Goal: Task Accomplishment & Management: Use online tool/utility

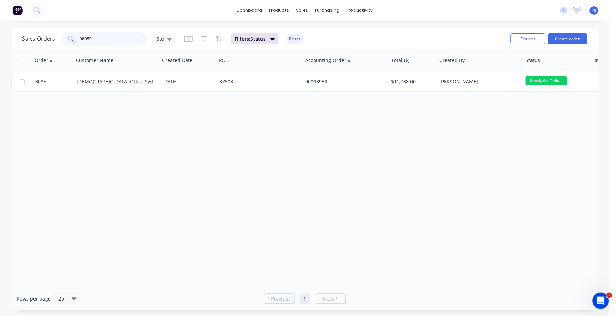
click at [111, 44] on input "98959" at bounding box center [113, 39] width 67 height 14
click at [111, 43] on input "98959" at bounding box center [113, 39] width 67 height 14
click at [352, 8] on div "productivity" at bounding box center [359, 10] width 33 height 10
click at [368, 32] on div "Workflow" at bounding box center [371, 33] width 21 height 6
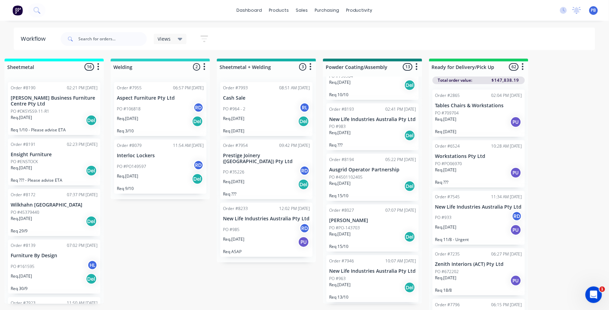
scroll to position [495, 0]
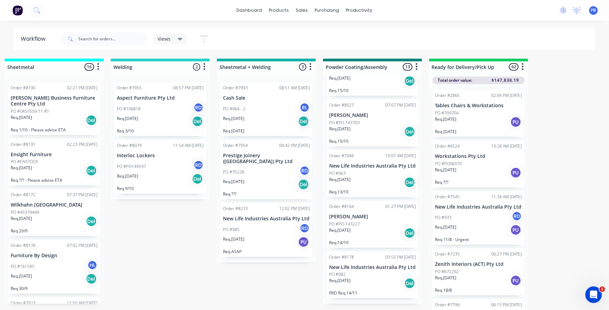
click at [341, 284] on p "Req. [DATE]" at bounding box center [339, 280] width 21 height 6
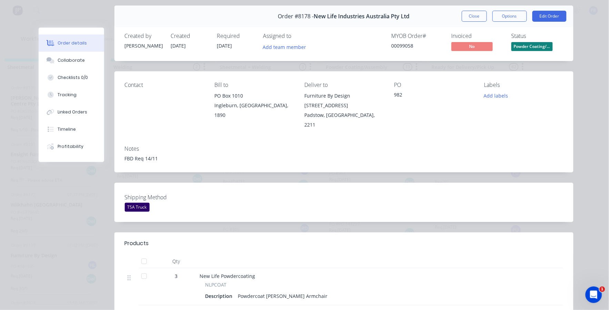
scroll to position [0, 0]
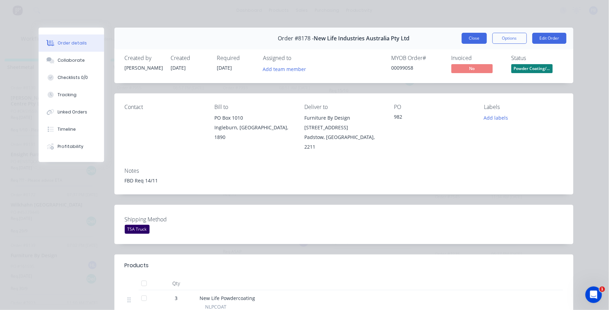
click at [467, 38] on button "Close" at bounding box center [474, 38] width 25 height 11
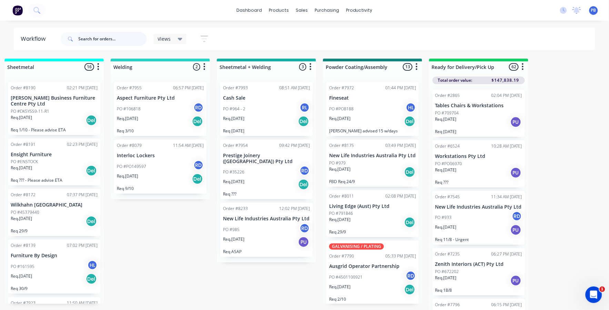
click at [107, 37] on input "text" at bounding box center [113, 39] width 68 height 14
type input "new life"
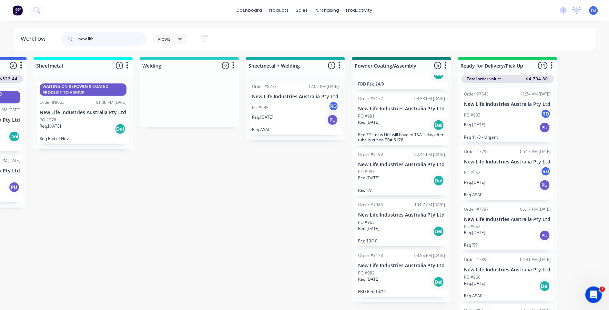
scroll to position [8, 618]
click at [398, 282] on div "Req. [DATE] Del" at bounding box center [401, 282] width 87 height 12
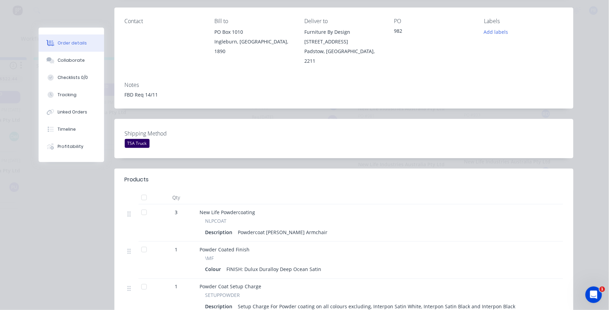
scroll to position [0, 0]
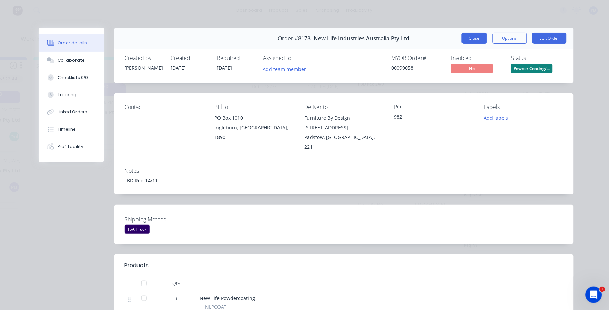
click at [474, 38] on button "Close" at bounding box center [474, 38] width 25 height 11
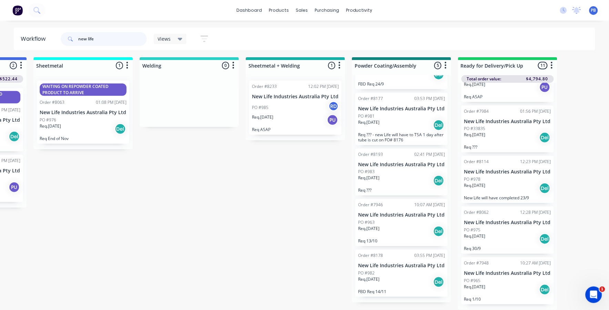
scroll to position [421, 0]
click at [502, 286] on div "Req. [DATE] Del" at bounding box center [507, 290] width 87 height 12
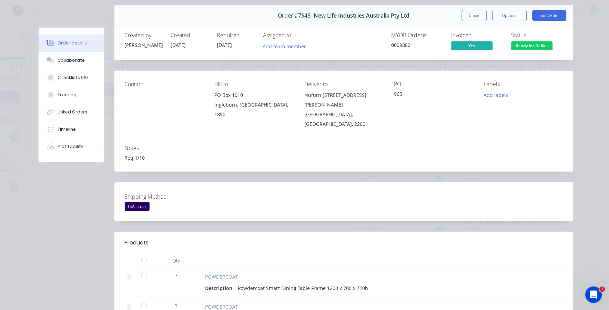
scroll to position [0, 0]
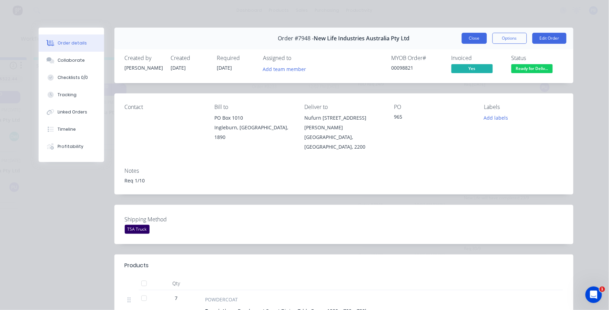
click at [473, 39] on button "Close" at bounding box center [474, 38] width 25 height 11
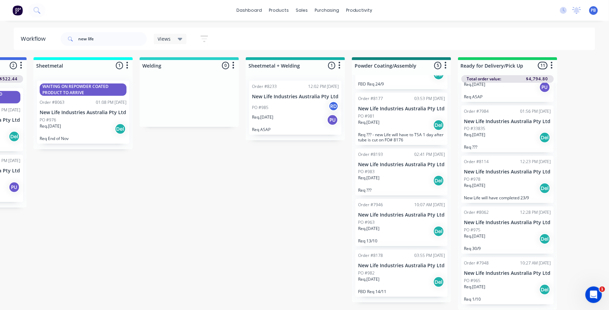
click at [399, 270] on div "Order #8178 03:55 PM [DATE] New Life Industries Australia Pty Ltd PO #982 Req. …" at bounding box center [401, 273] width 92 height 47
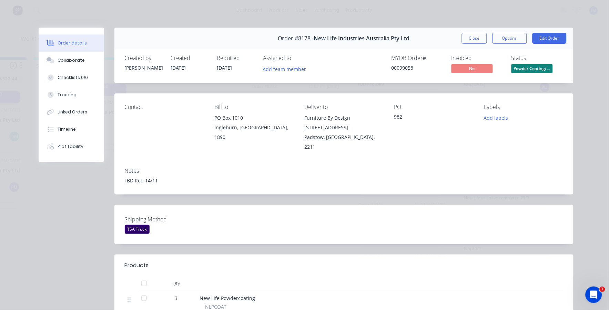
scroll to position [0, 618]
click at [473, 35] on button "Close" at bounding box center [474, 38] width 25 height 11
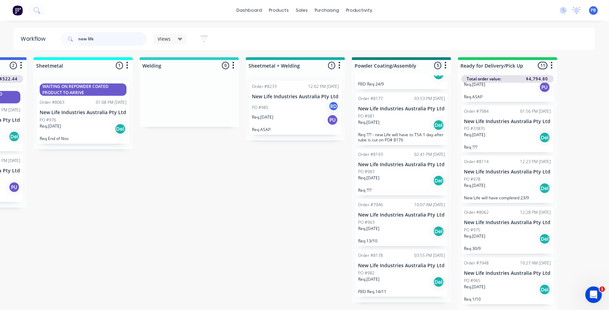
scroll to position [8, 618]
click at [398, 227] on div "Req. [DATE] Del" at bounding box center [401, 231] width 87 height 12
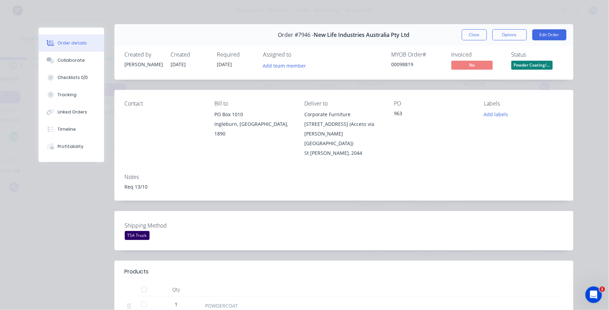
scroll to position [0, 0]
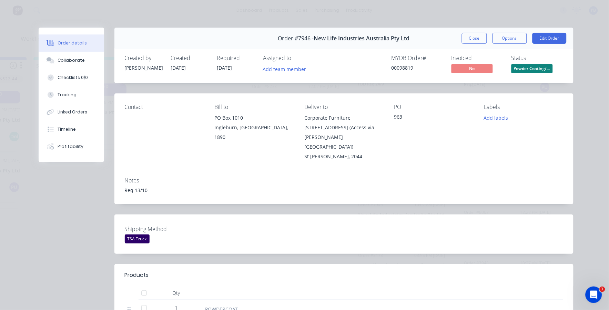
click at [474, 39] on button "Close" at bounding box center [474, 38] width 25 height 11
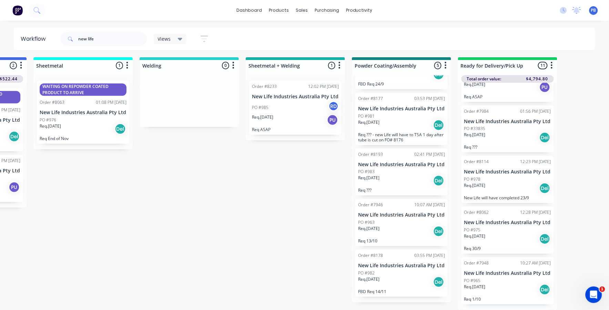
click at [400, 175] on div "Req. [DATE] Del" at bounding box center [401, 181] width 87 height 12
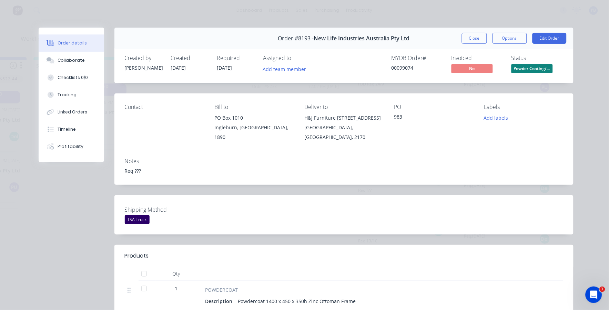
scroll to position [0, 618]
click at [474, 35] on button "Close" at bounding box center [474, 38] width 25 height 11
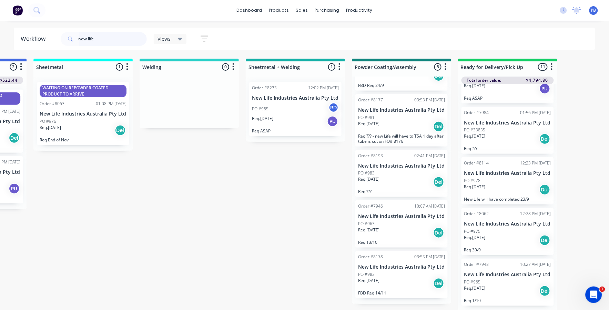
scroll to position [8, 618]
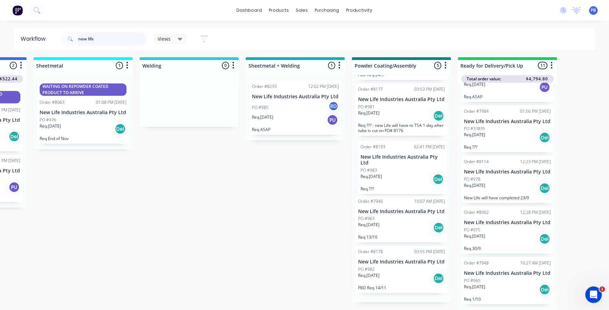
click at [407, 166] on div "Order #8175 03:49 PM [DATE] New Life Industries Australia Pty Ltd PO #979 Req. …" at bounding box center [401, 188] width 99 height 227
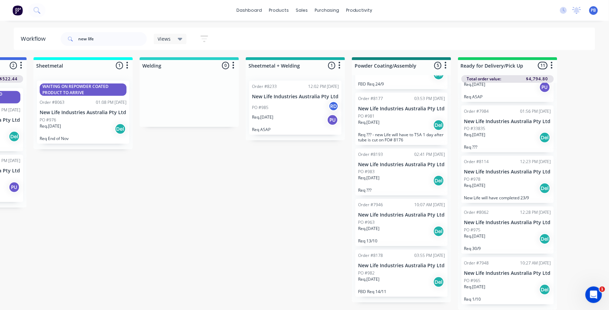
click at [405, 169] on div "PO #983" at bounding box center [401, 172] width 87 height 6
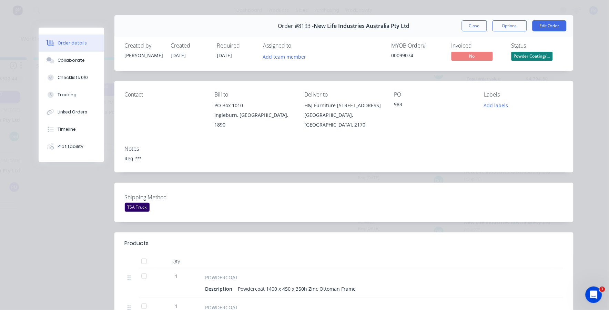
scroll to position [0, 0]
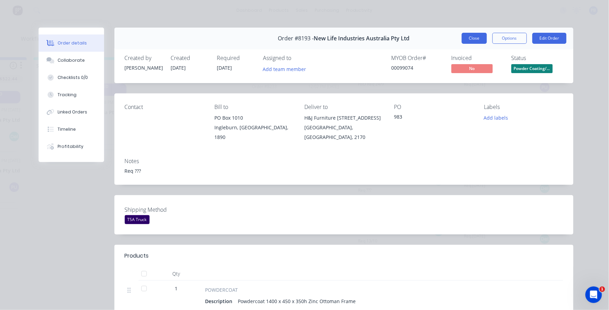
click at [473, 39] on button "Close" at bounding box center [474, 38] width 25 height 11
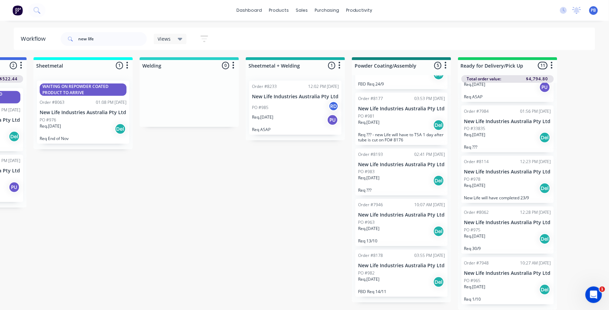
click at [392, 169] on div "PO #983" at bounding box center [401, 172] width 87 height 6
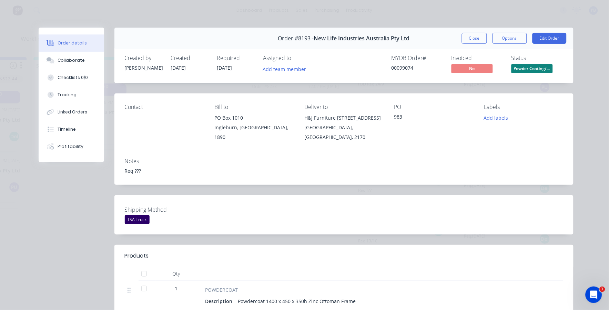
click at [473, 38] on button "Close" at bounding box center [474, 38] width 25 height 11
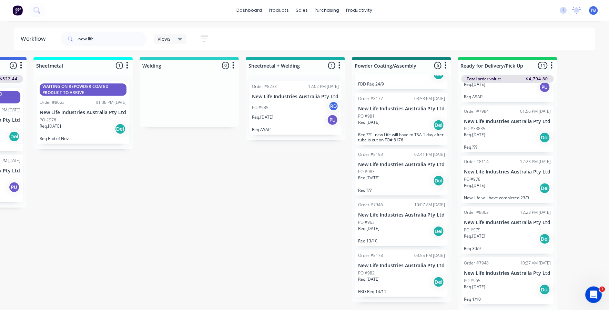
click at [390, 169] on div "PO #983" at bounding box center [401, 172] width 87 height 6
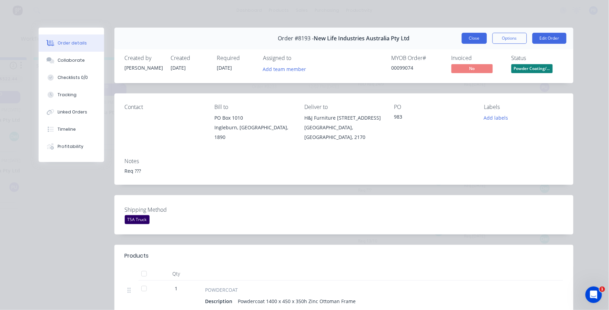
click at [475, 40] on button "Close" at bounding box center [474, 38] width 25 height 11
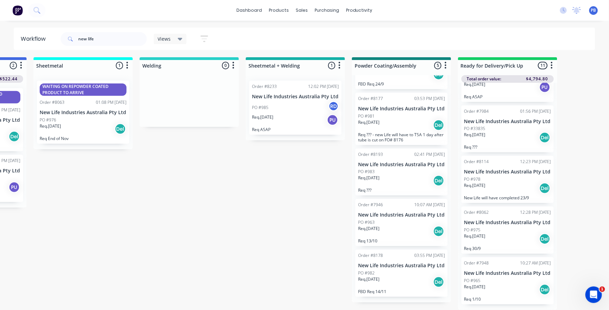
click at [390, 132] on p "Req ??? - new Life will have to TSA 1 day after tube is cut on FO# 8176" at bounding box center [401, 137] width 87 height 10
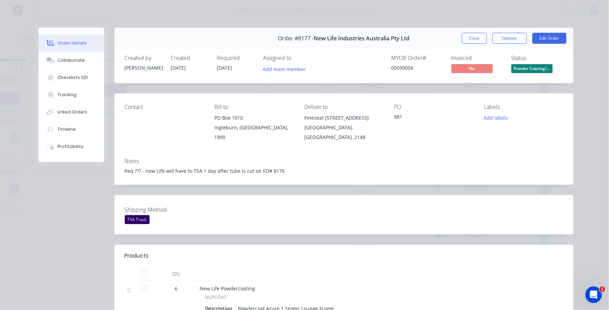
click at [478, 40] on button "Close" at bounding box center [474, 38] width 25 height 11
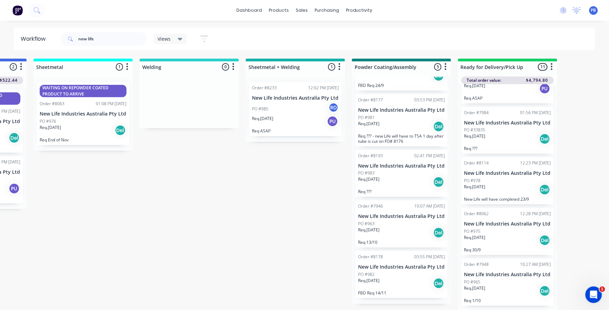
click at [408, 114] on div "PO #981" at bounding box center [401, 117] width 87 height 6
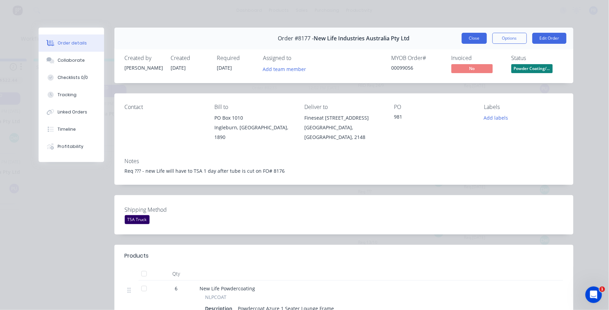
click at [470, 39] on button "Close" at bounding box center [474, 38] width 25 height 11
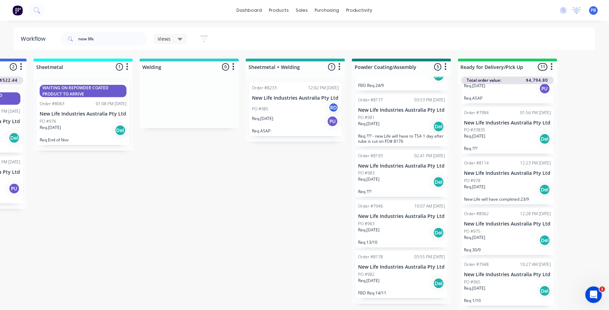
click at [385, 163] on p "New Life Industries Australia Pty Ltd" at bounding box center [401, 166] width 87 height 6
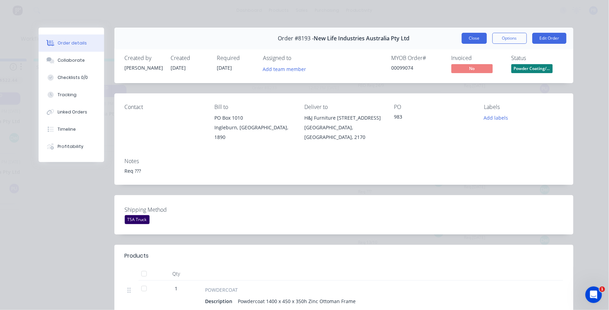
click at [474, 38] on button "Close" at bounding box center [474, 38] width 25 height 11
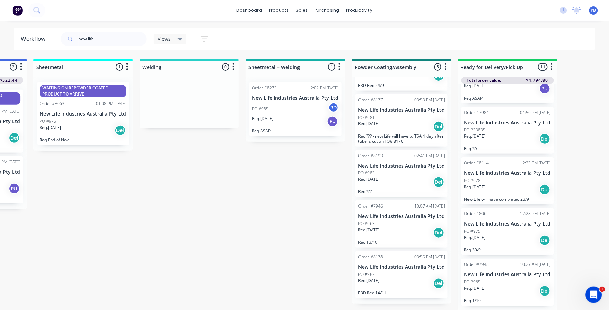
click at [395, 219] on p "New Life Industries Australia Pty Ltd" at bounding box center [401, 216] width 87 height 6
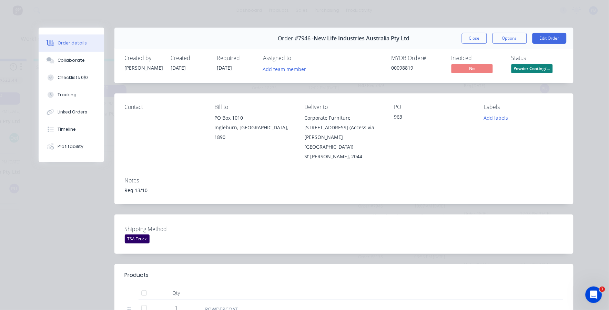
click at [469, 37] on button "Close" at bounding box center [474, 38] width 25 height 11
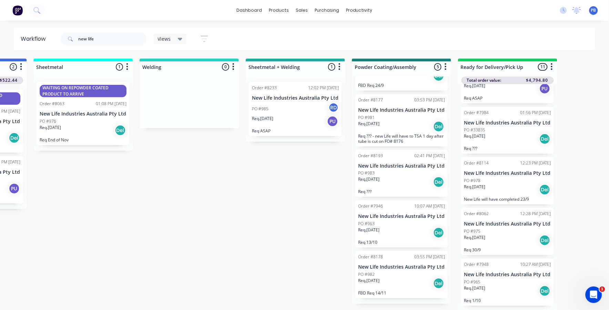
click at [399, 277] on div "PO #982" at bounding box center [401, 274] width 87 height 6
